Goal: Task Accomplishment & Management: Manage account settings

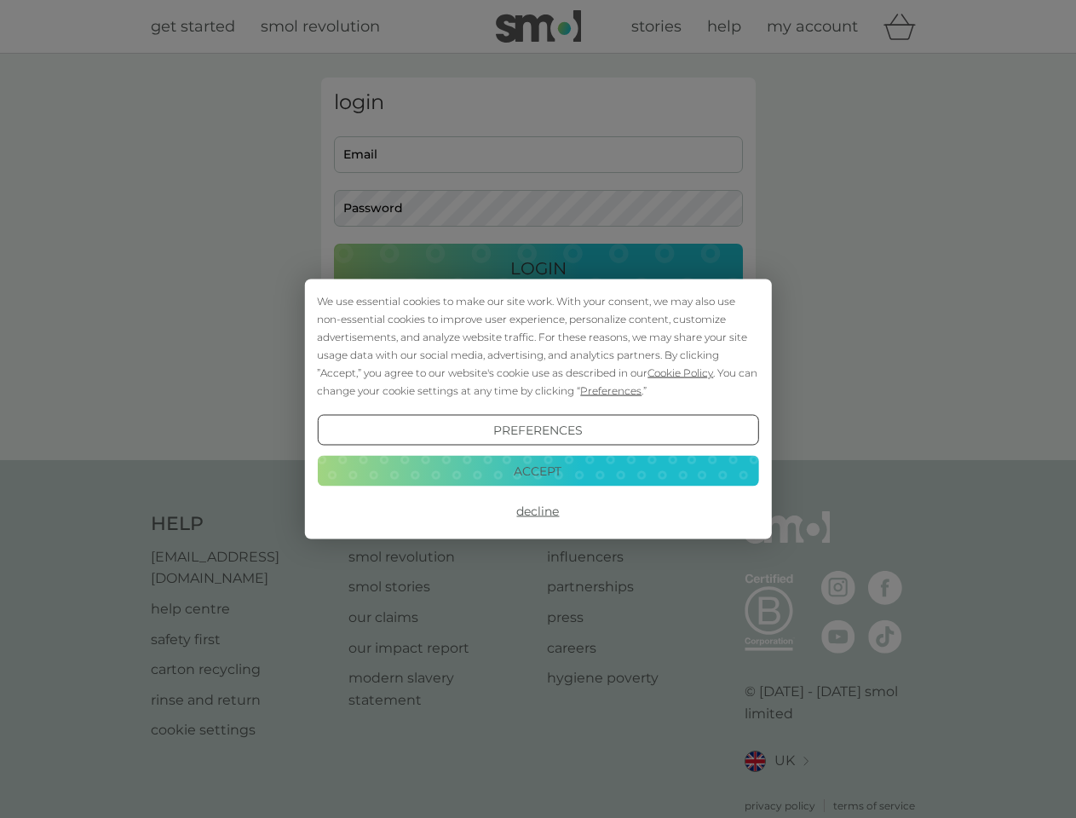
click at [681, 372] on span "Cookie Policy" at bounding box center [681, 372] width 66 height 13
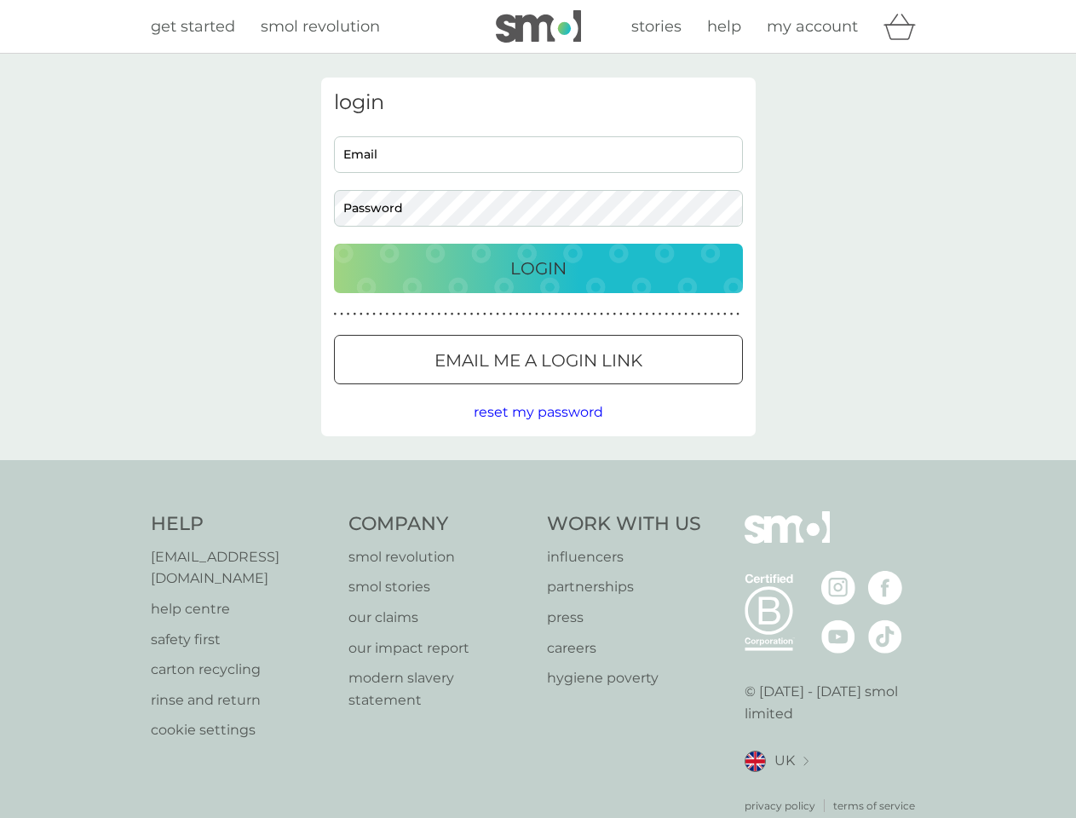
click at [609, 390] on div "login Email Password Login ● ● ● ● ● ● ● ● ● ● ● ● ● ● ● ● ● ● ● ● ● ● ● ● ● ● …" at bounding box center [538, 257] width 435 height 359
click at [538, 430] on div "login Email Password Login ● ● ● ● ● ● ● ● ● ● ● ● ● ● ● ● ● ● ● ● ● ● ● ● ● ● …" at bounding box center [538, 257] width 435 height 359
click at [538, 511] on div "Help [EMAIL_ADDRESS][DOMAIN_NAME] help centre safety first carton recycling rin…" at bounding box center [538, 662] width 775 height 303
click at [538, 470] on div "Help [EMAIL_ADDRESS][DOMAIN_NAME] help centre safety first carton recycling rin…" at bounding box center [538, 662] width 1076 height 405
